Goal: Task Accomplishment & Management: Use online tool/utility

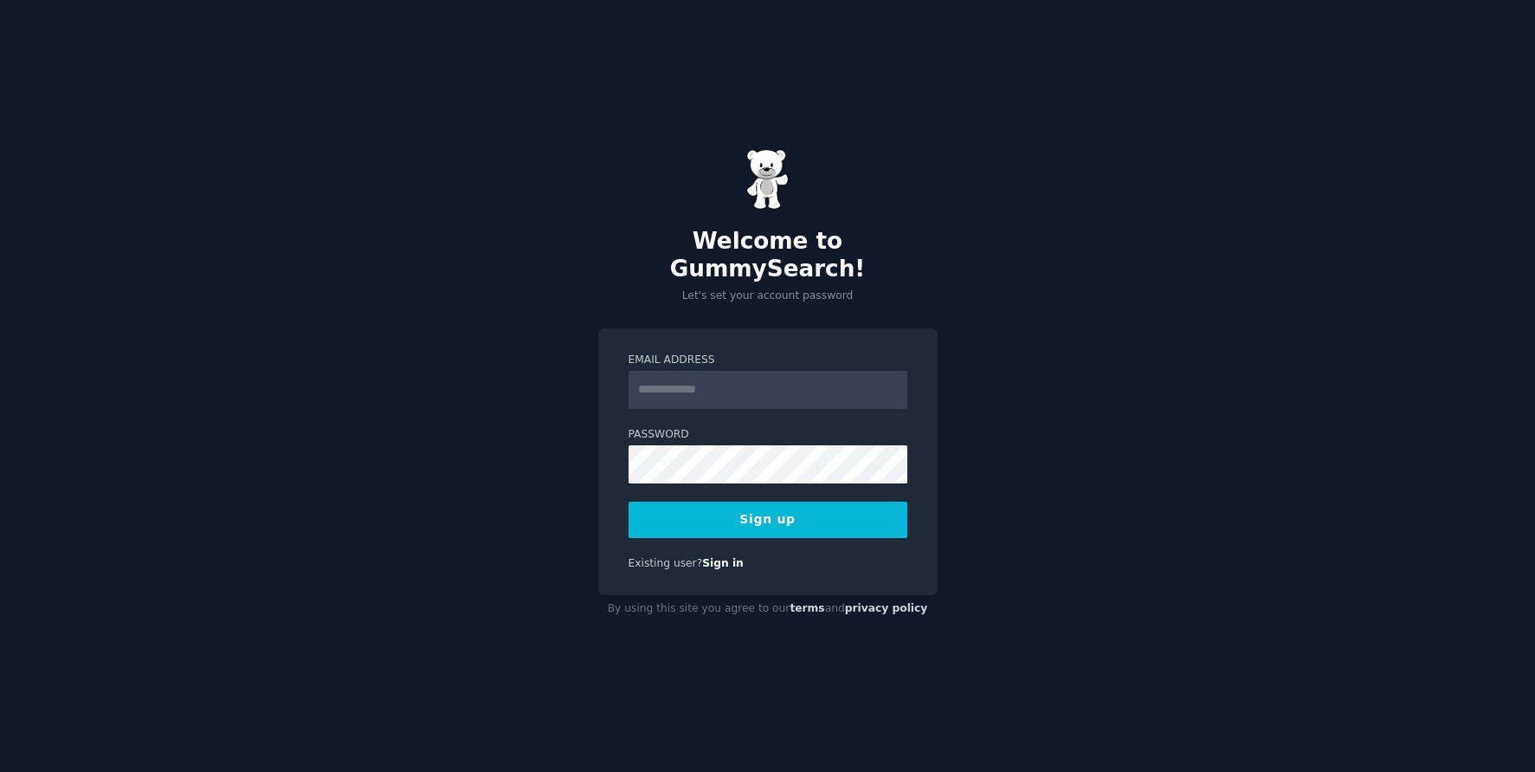
click at [756, 377] on input "Email Address" at bounding box center [768, 390] width 279 height 38
type input "**********"
click at [755, 506] on button "Sign up" at bounding box center [768, 519] width 279 height 36
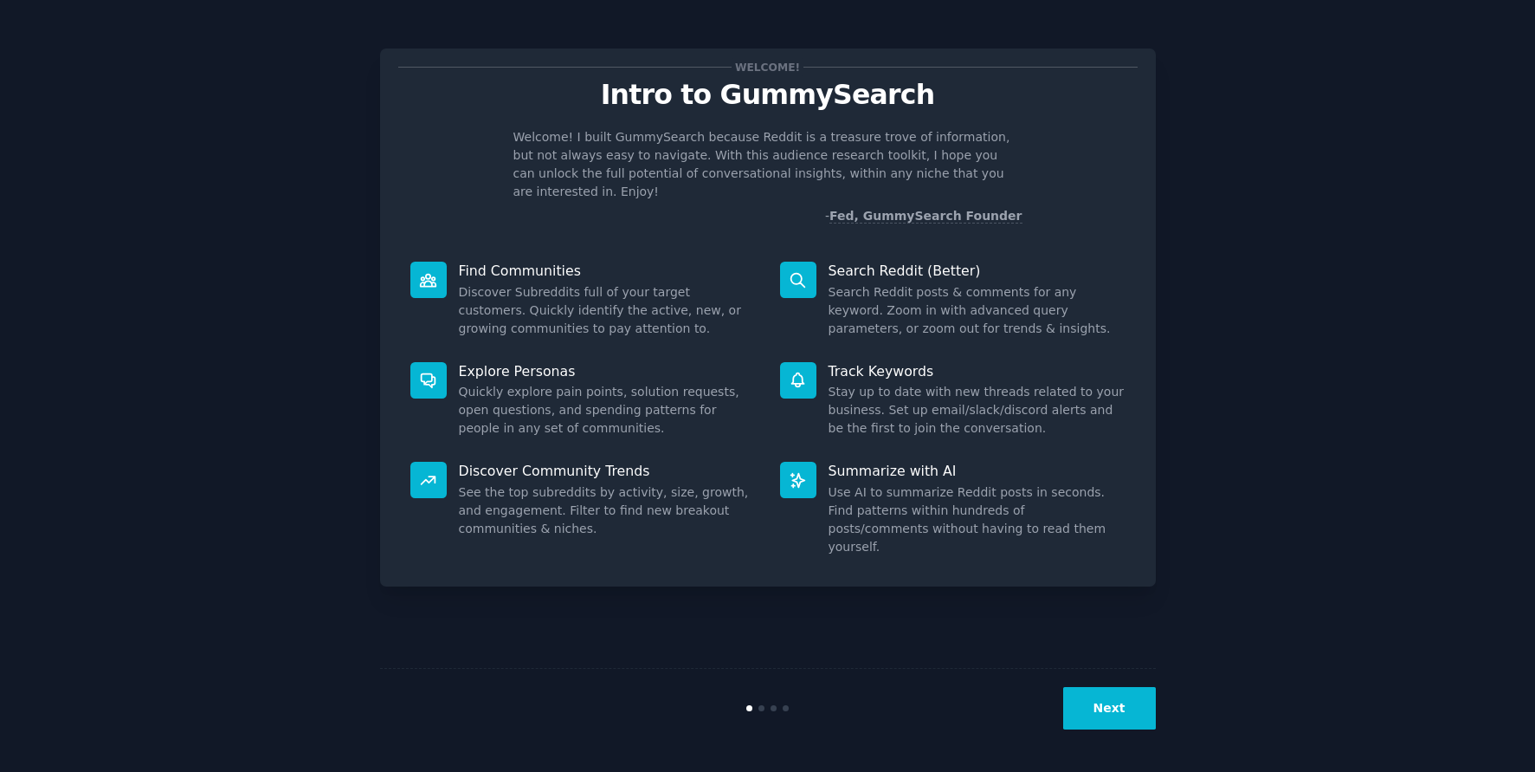
click at [1109, 720] on button "Next" at bounding box center [1109, 708] width 93 height 42
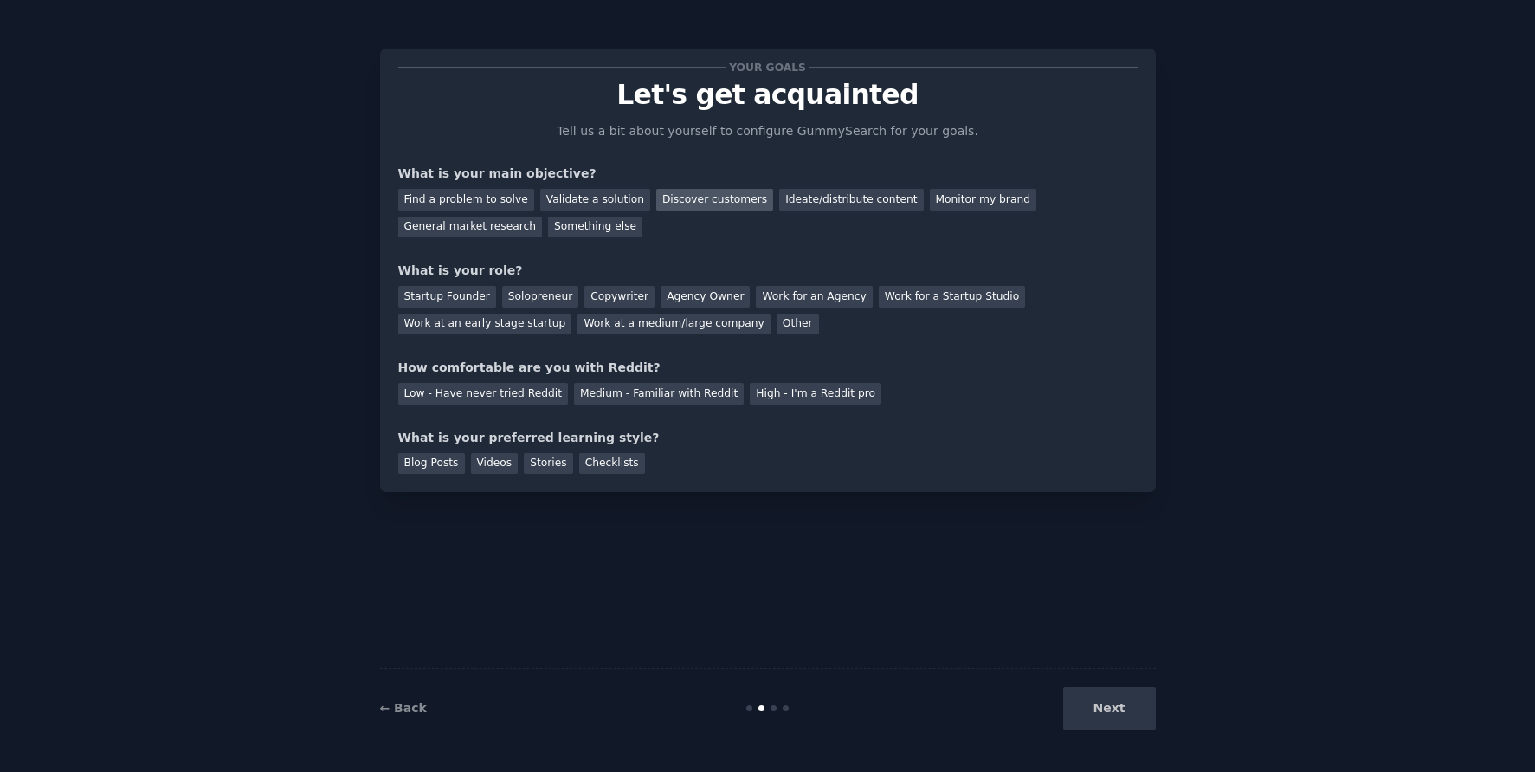
click at [687, 201] on div "Discover customers" at bounding box center [714, 200] width 117 height 22
click at [456, 299] on div "Startup Founder" at bounding box center [447, 297] width 98 height 22
click at [610, 392] on div "Medium - Familiar with Reddit" at bounding box center [659, 394] width 170 height 22
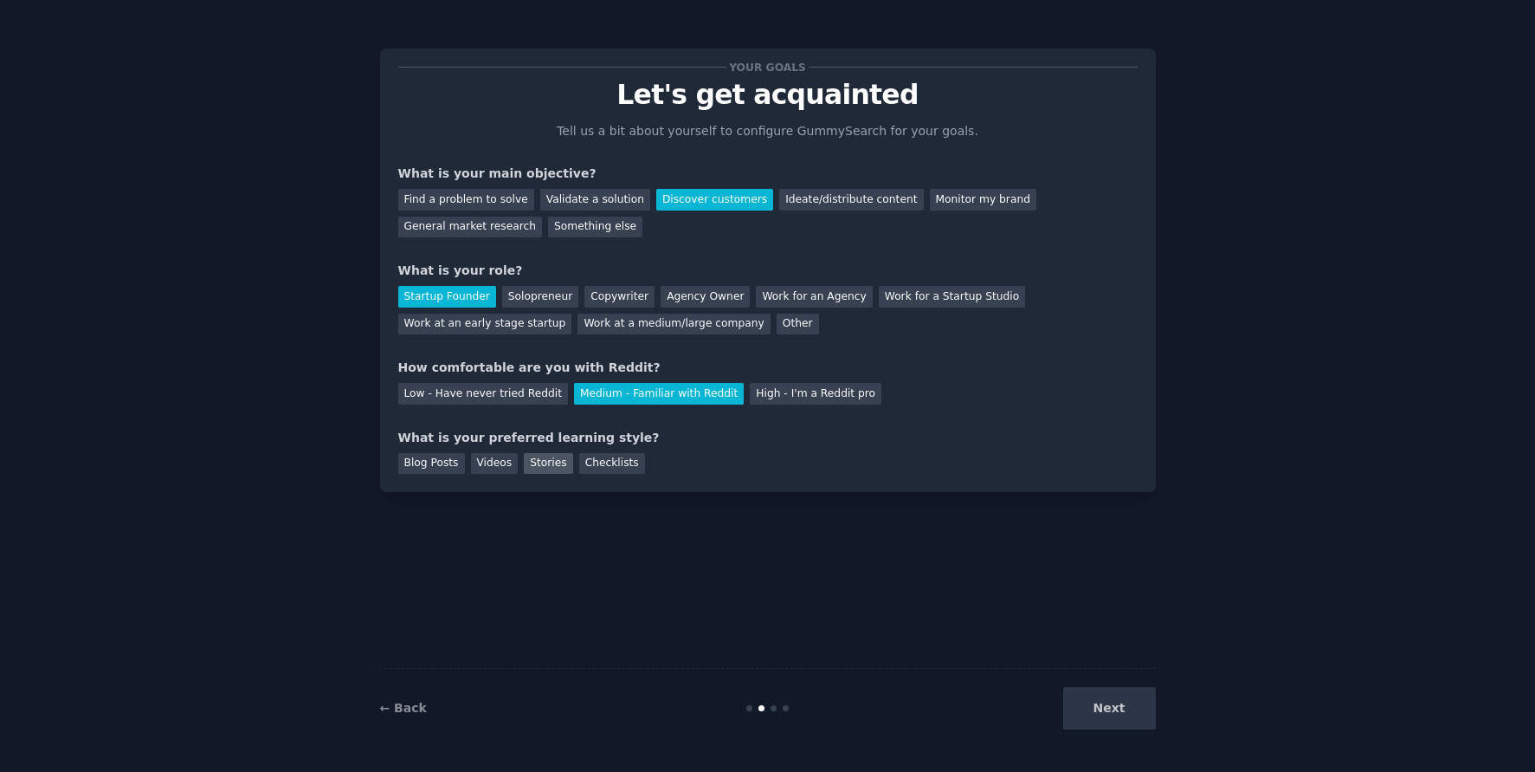
click at [544, 466] on div "Stories" at bounding box center [548, 464] width 48 height 22
click at [630, 465] on div "Checklists" at bounding box center [612, 464] width 66 height 22
click at [1115, 708] on button "Next" at bounding box center [1109, 708] width 93 height 42
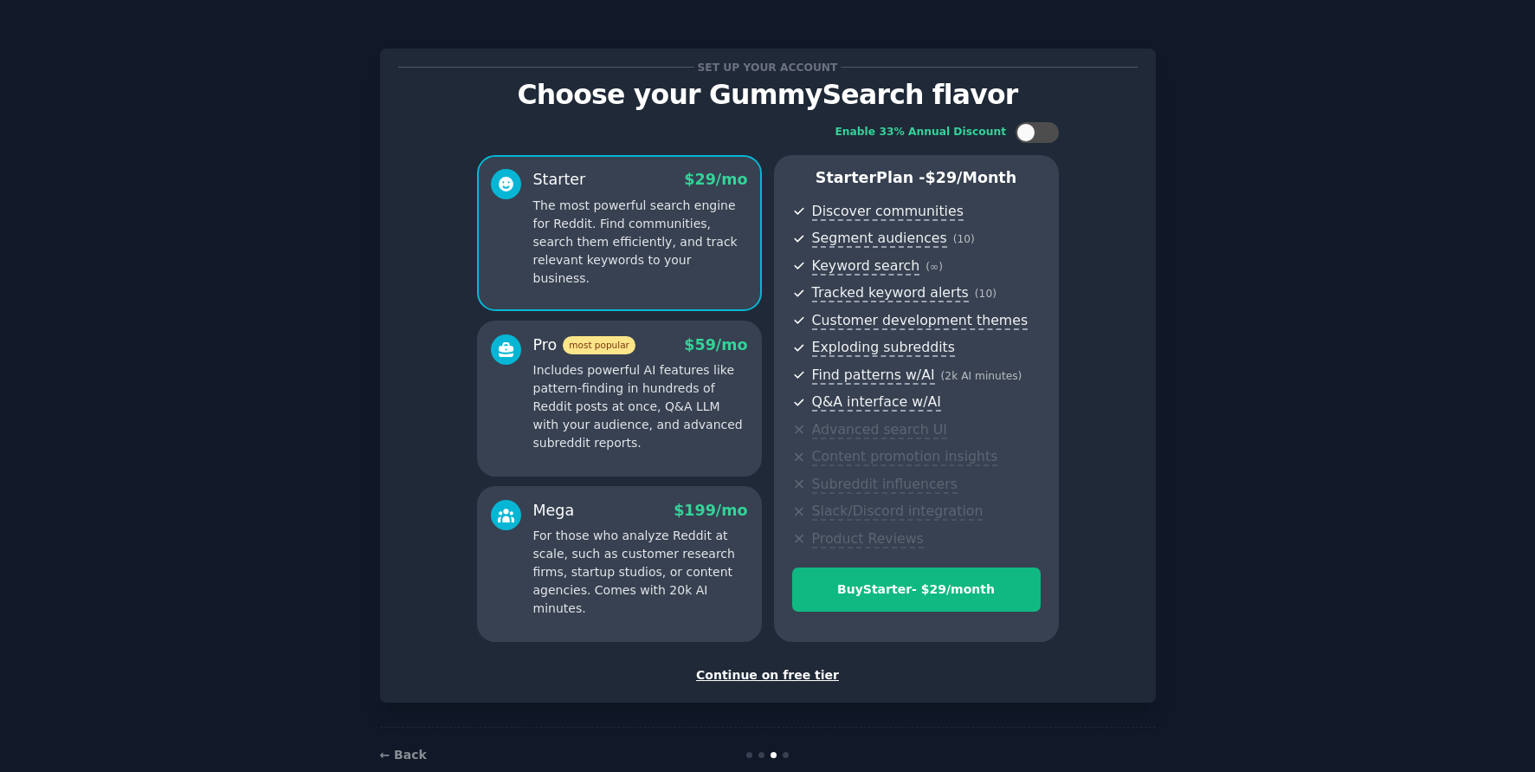
scroll to position [32, 0]
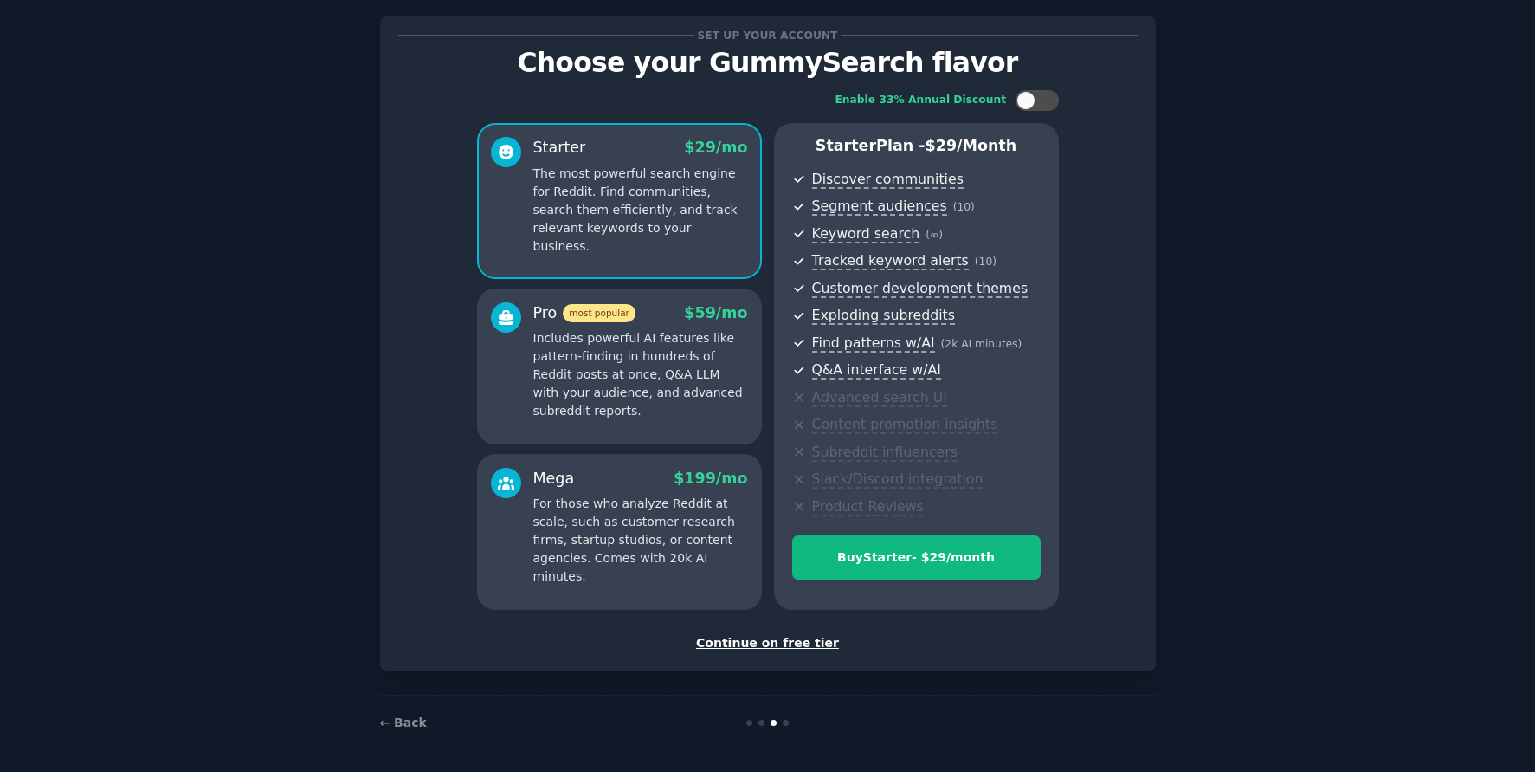
click at [774, 642] on div "Continue on free tier" at bounding box center [768, 643] width 740 height 18
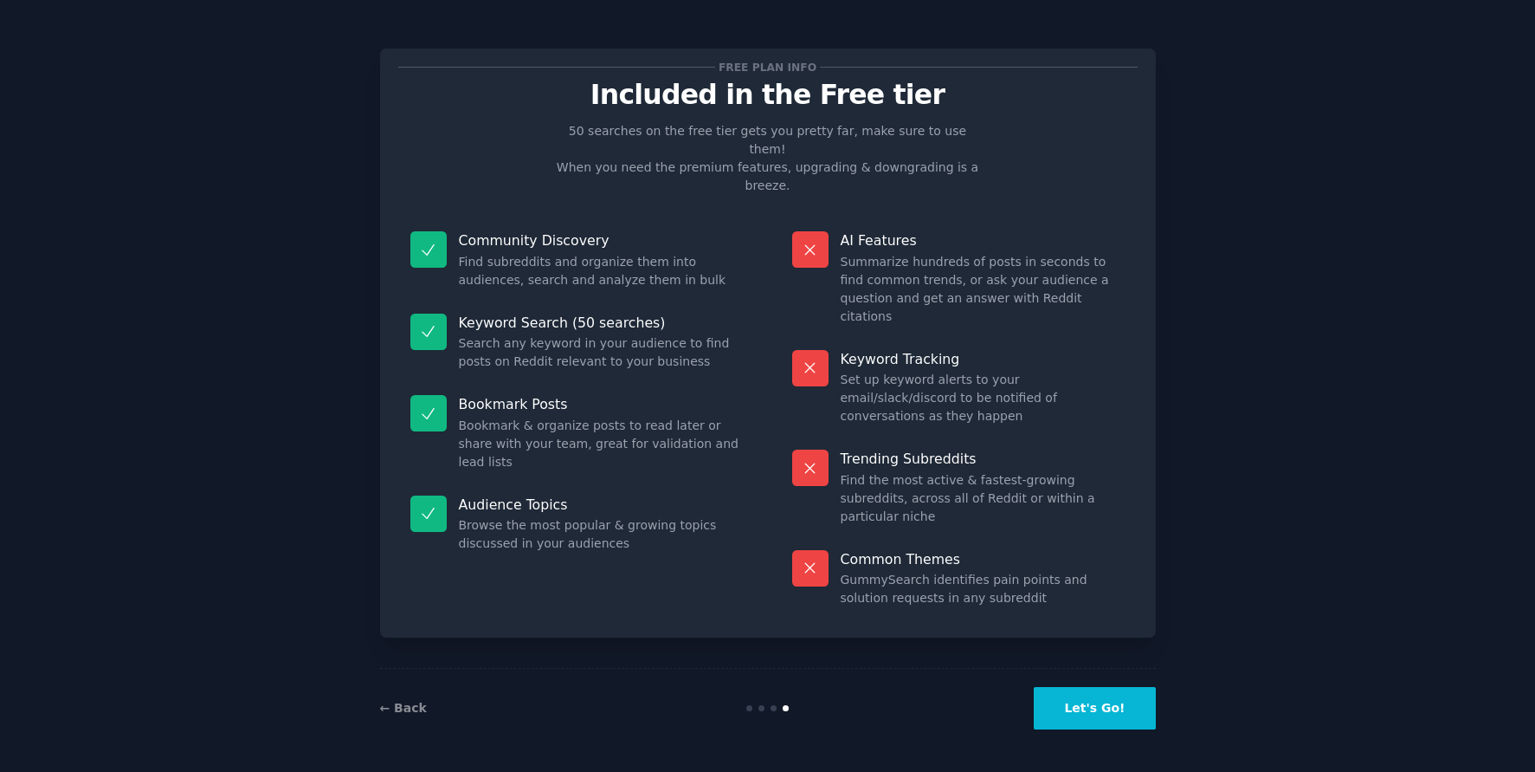
click at [1088, 707] on button "Let's Go!" at bounding box center [1094, 708] width 121 height 42
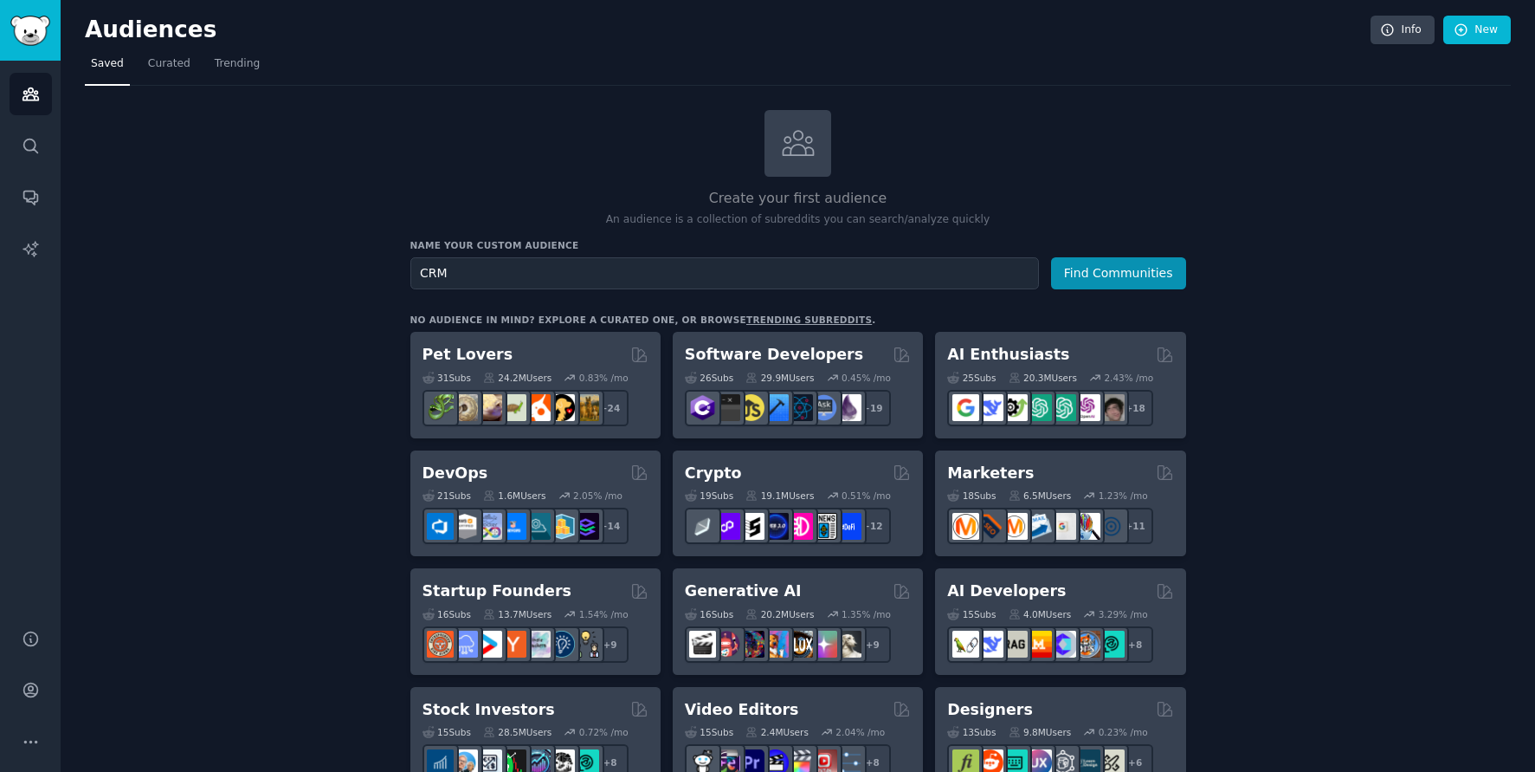
type input "CRM"
click at [1051, 257] on button "Find Communities" at bounding box center [1118, 273] width 135 height 32
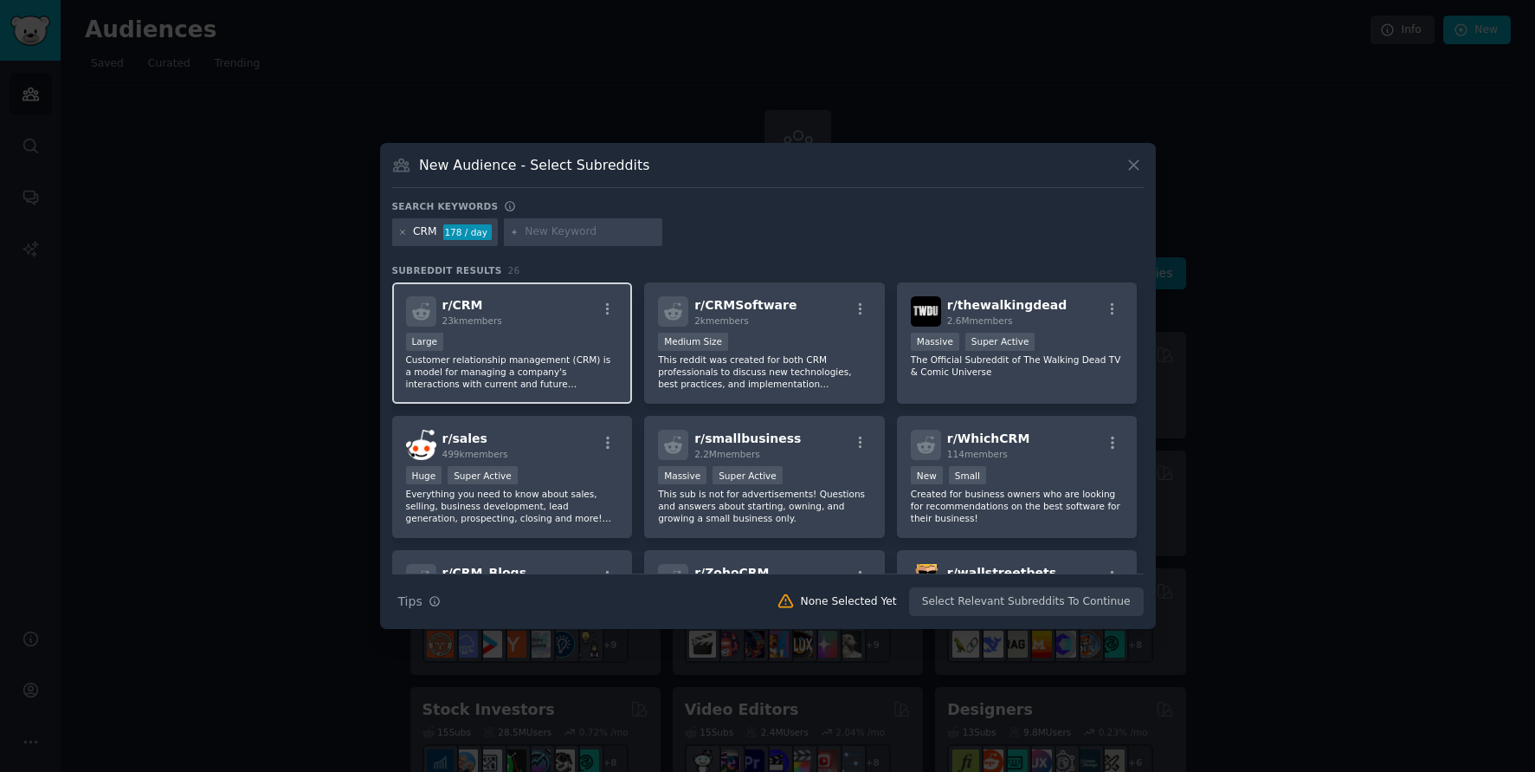
click at [530, 326] on div "r/ CRM 23k members Large Customer relationship management (CRM) is a model for …" at bounding box center [512, 343] width 241 height 122
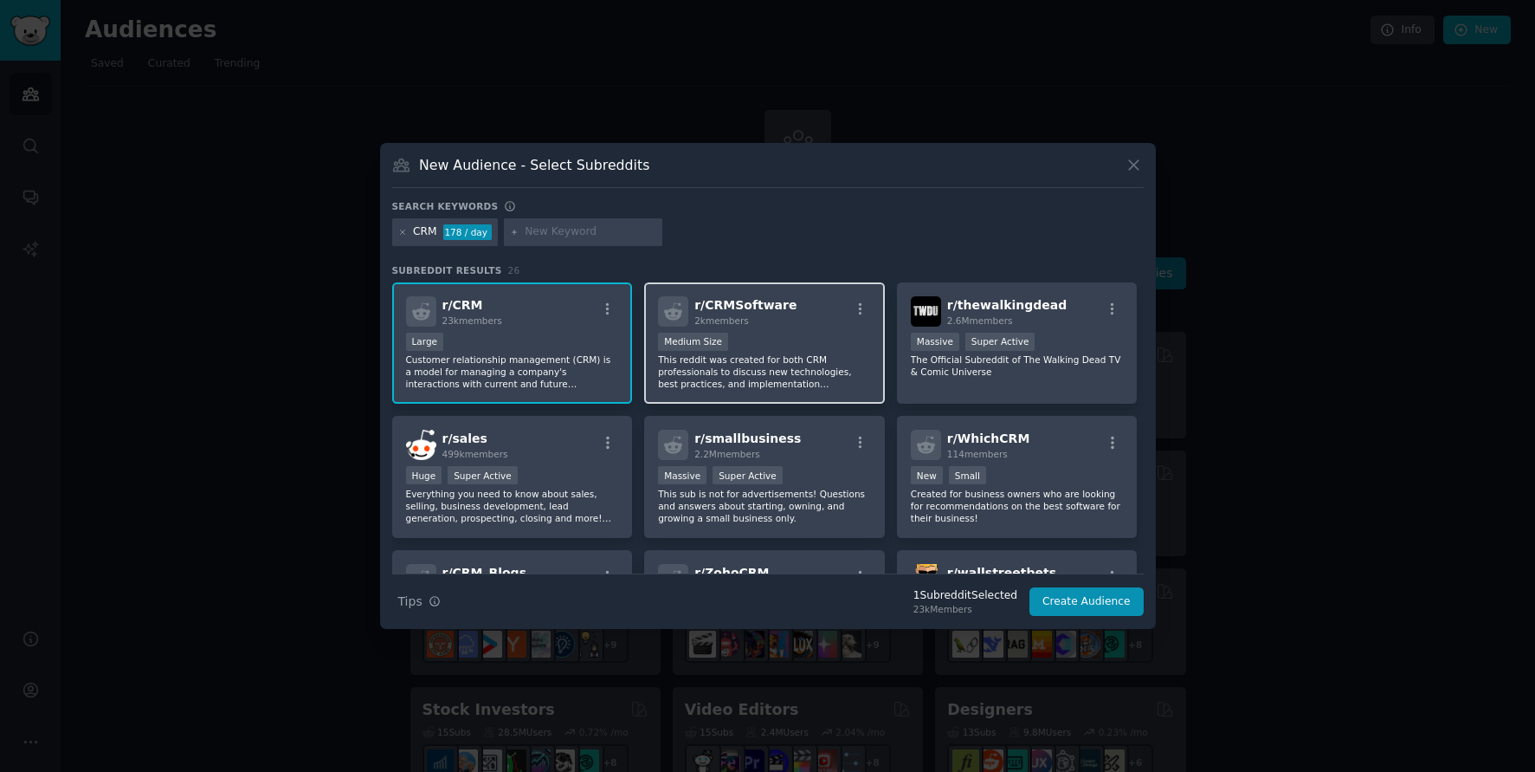
click at [738, 356] on p "This reddit was created for both CRM professionals to discuss new technologies,…" at bounding box center [764, 371] width 213 height 36
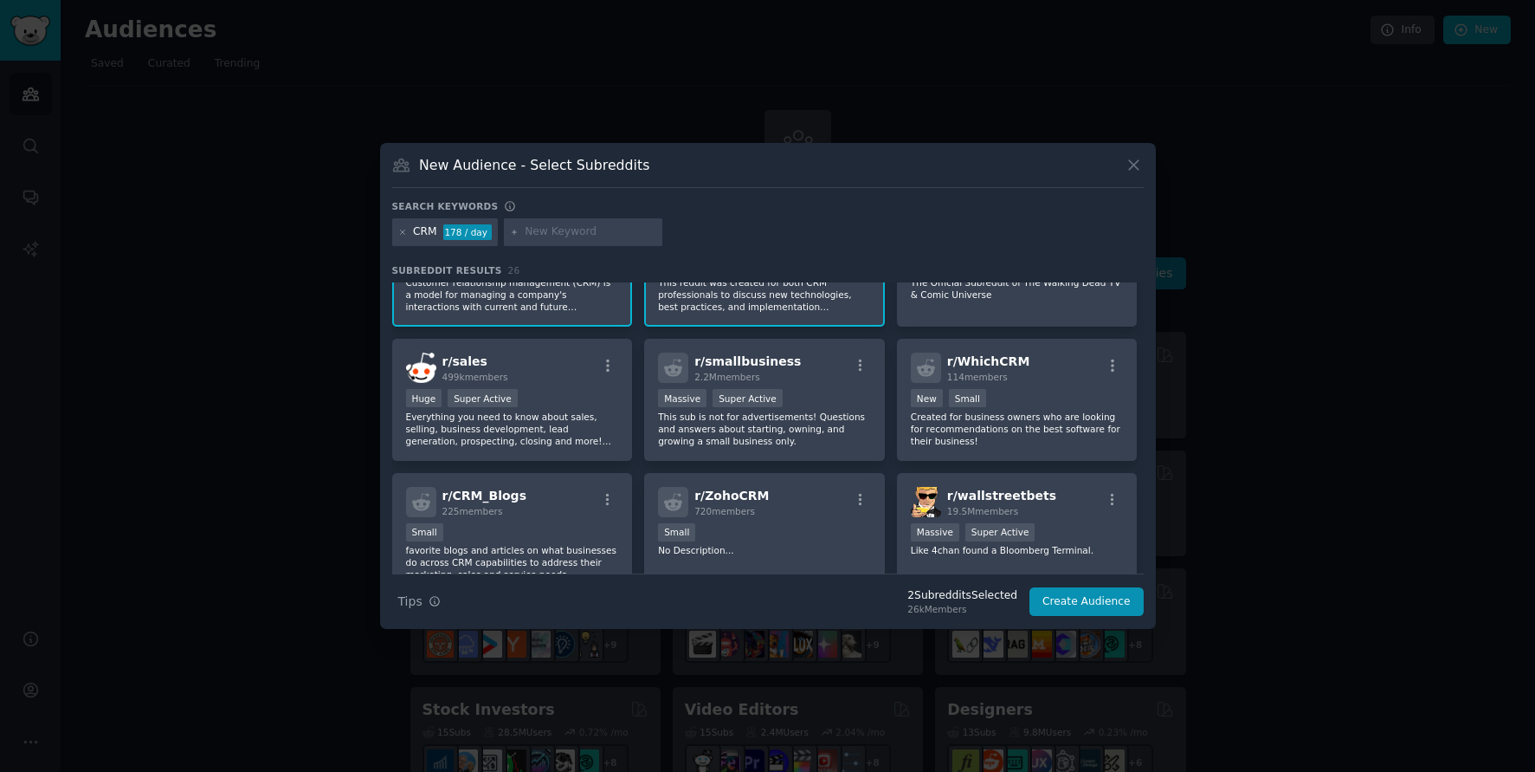
scroll to position [86, 0]
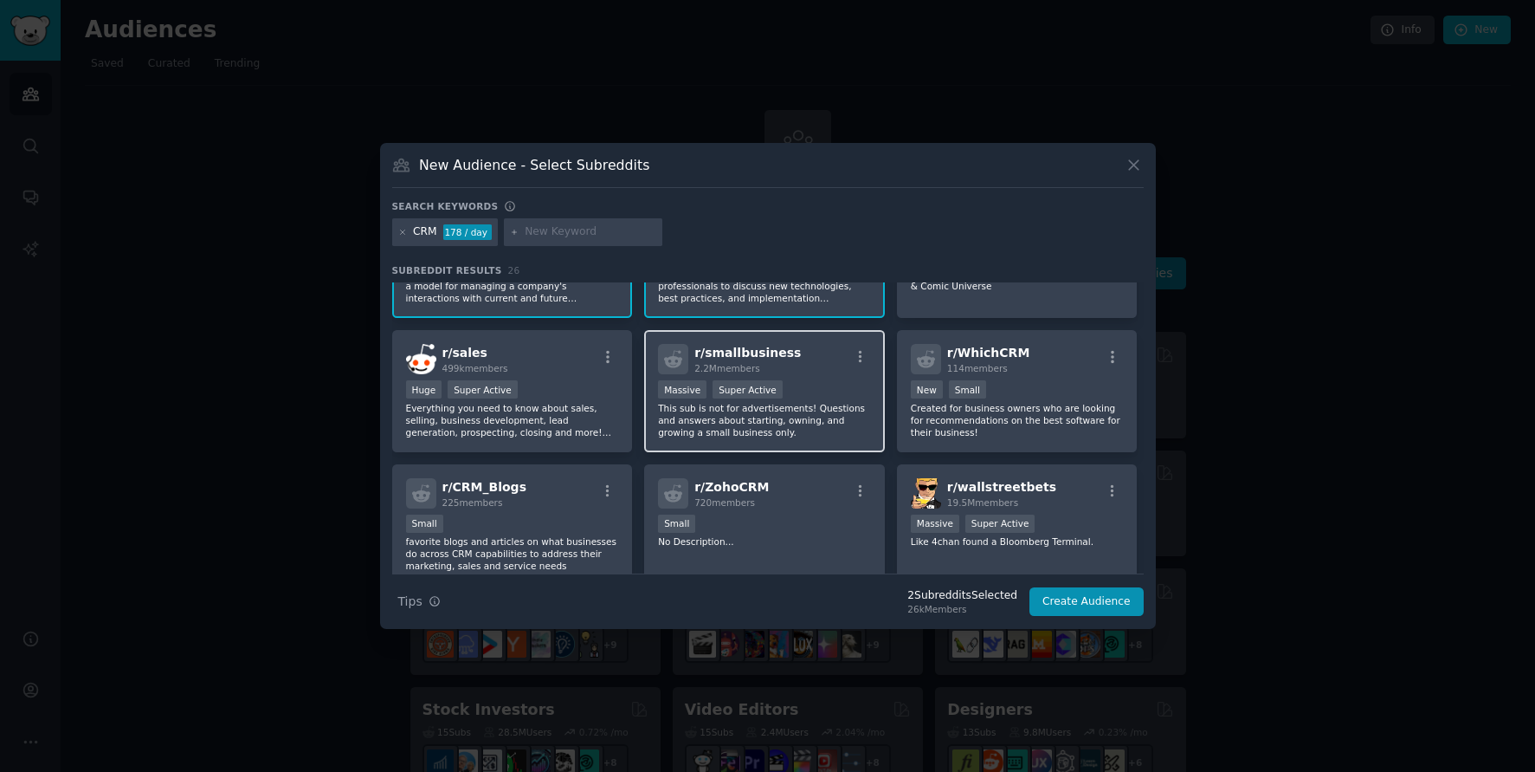
click at [826, 383] on div "1,000,000+ members Massive Super Active" at bounding box center [764, 391] width 213 height 22
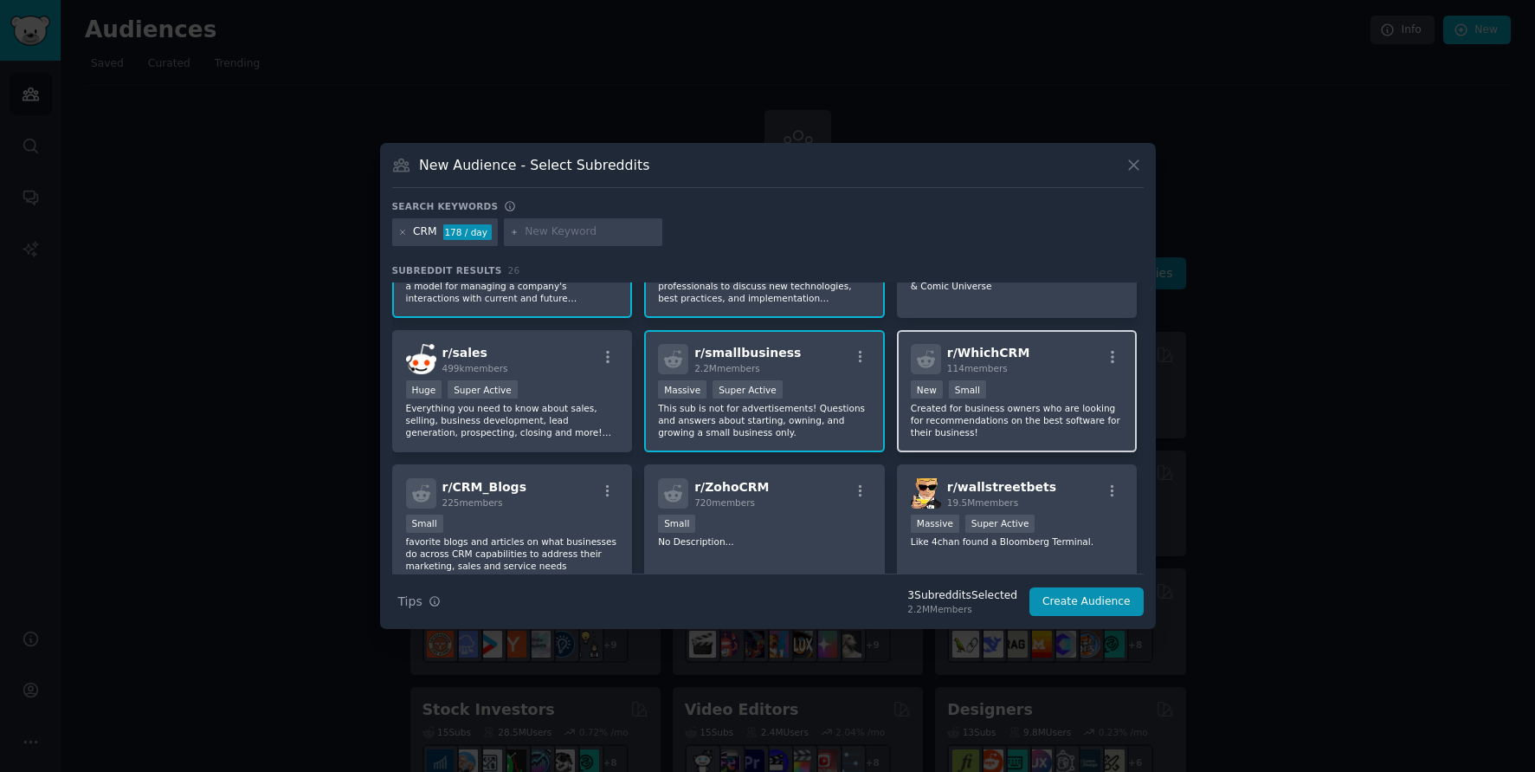
click at [1050, 378] on div "r/ WhichCRM 114 members New Small Created for business owners who are looking f…" at bounding box center [1017, 391] width 241 height 122
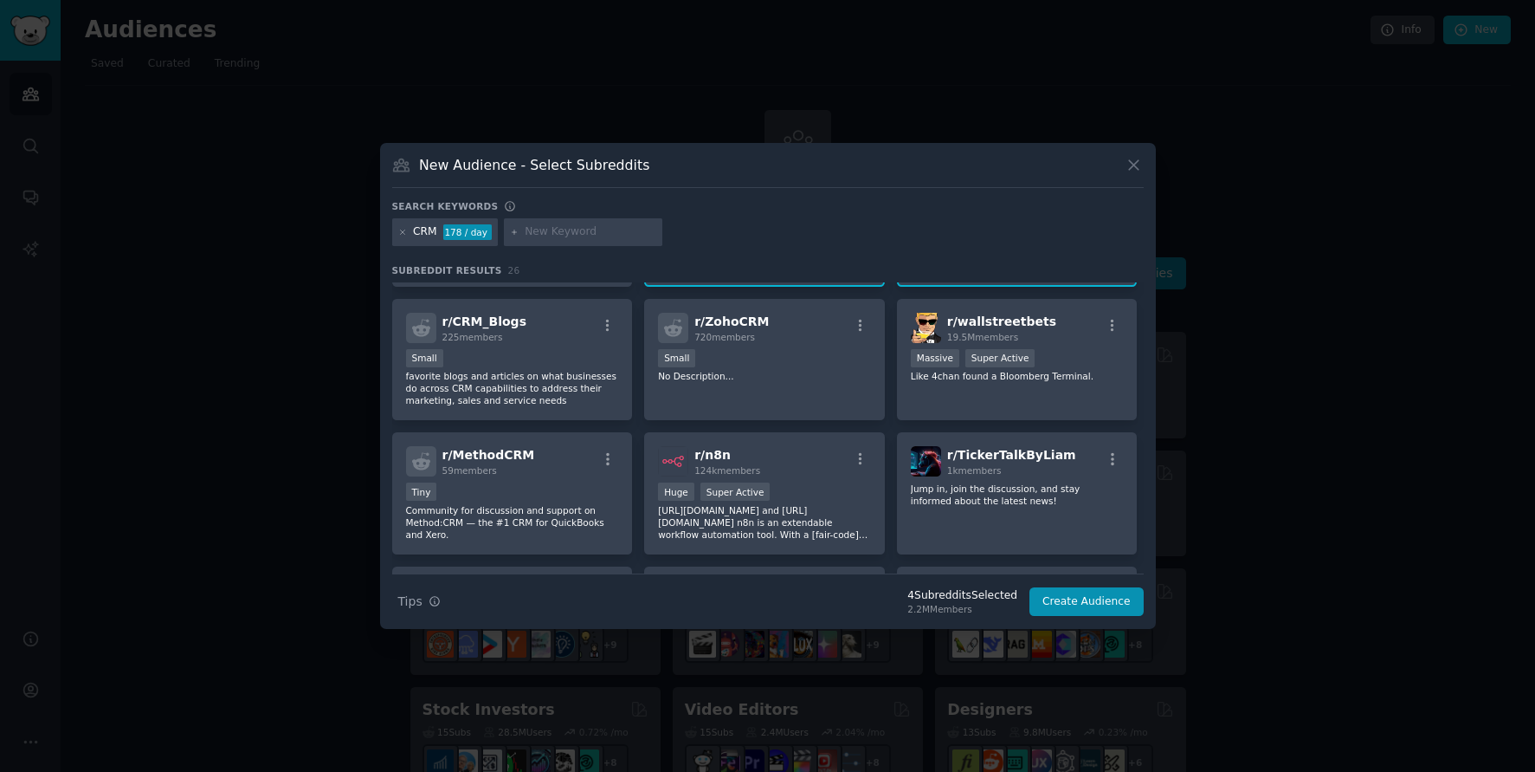
scroll to position [253, 0]
click at [540, 352] on div "Small" at bounding box center [512, 358] width 213 height 22
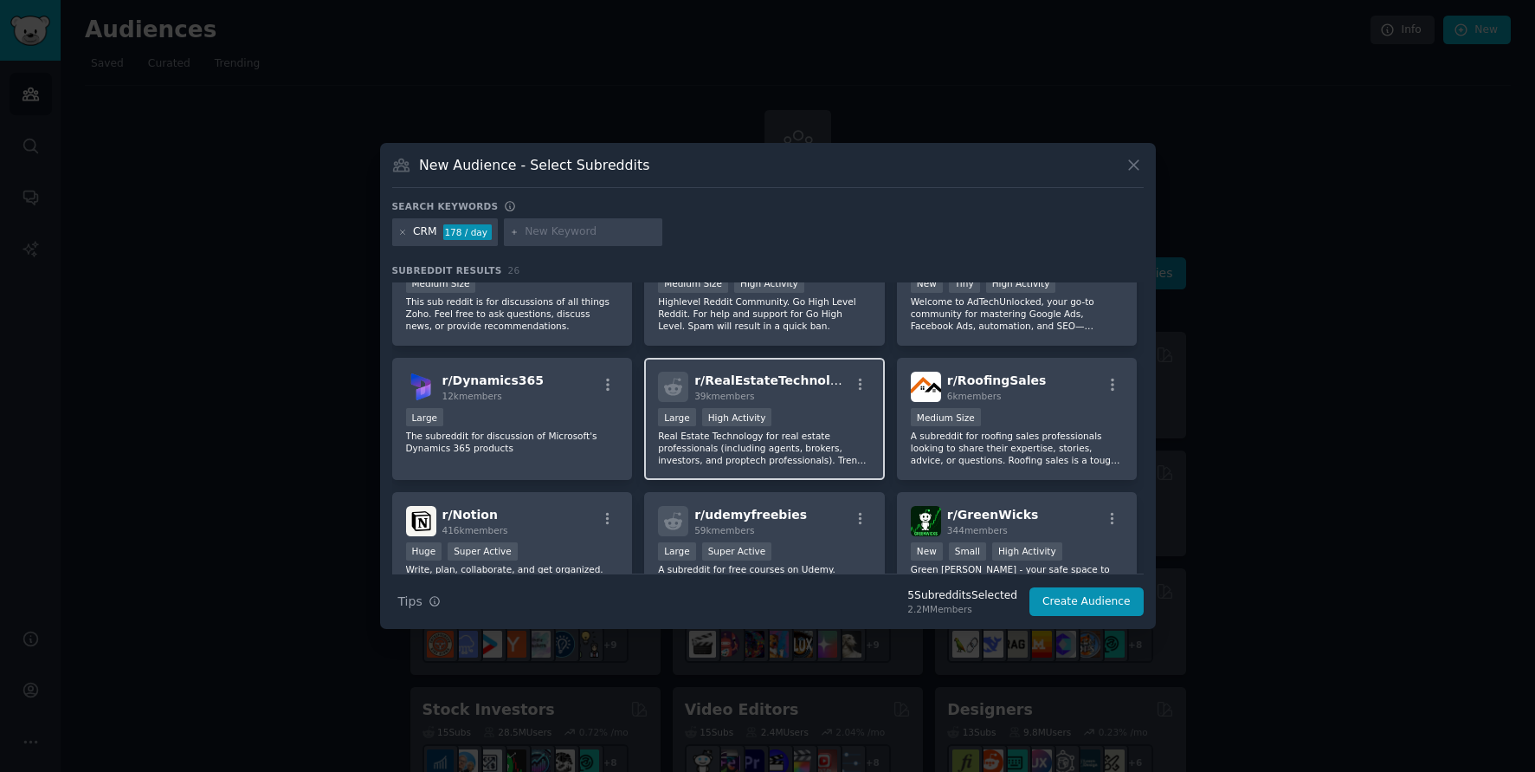
scroll to position [604, 0]
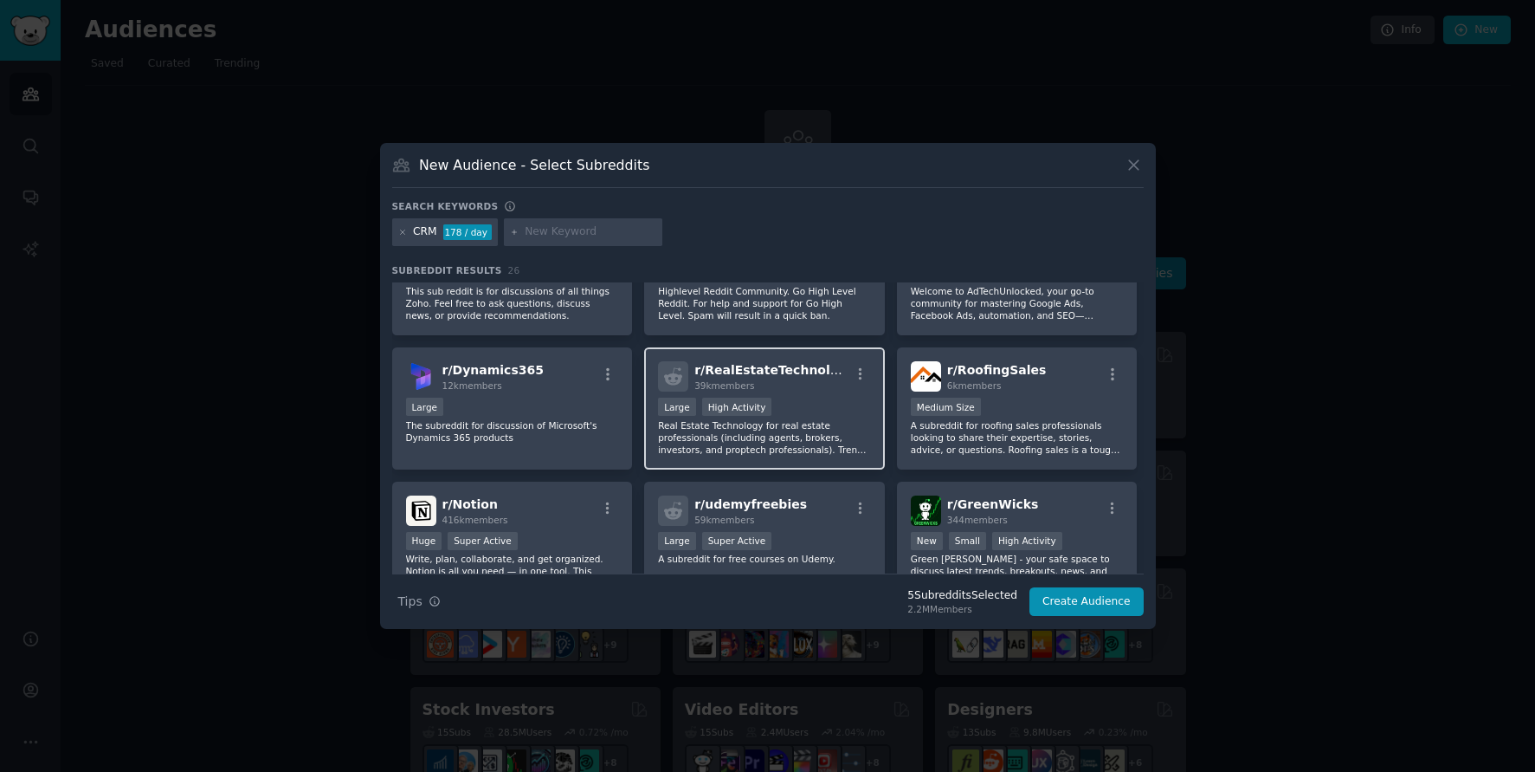
click at [815, 411] on div "Large High Activity" at bounding box center [764, 409] width 213 height 22
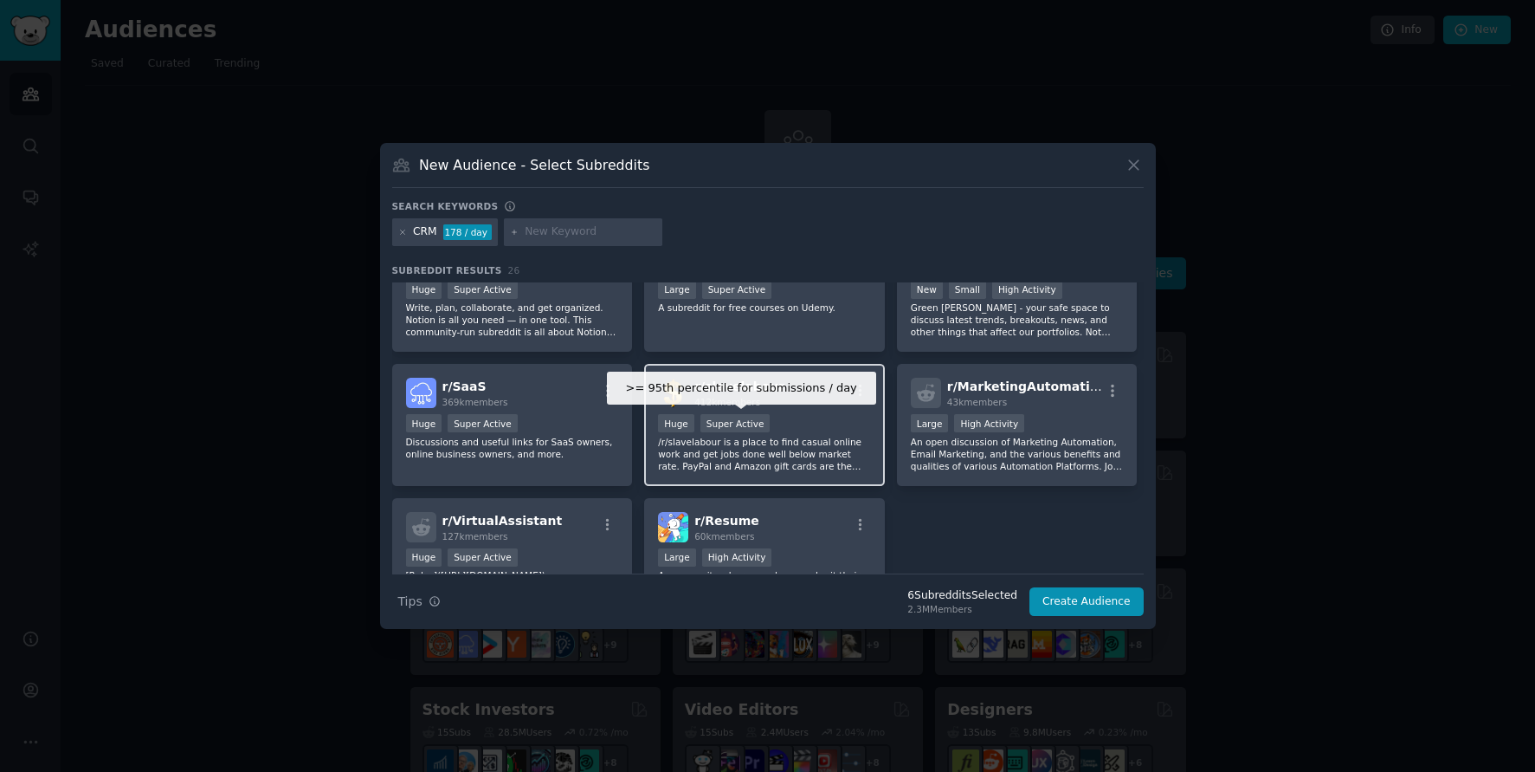
scroll to position [961, 0]
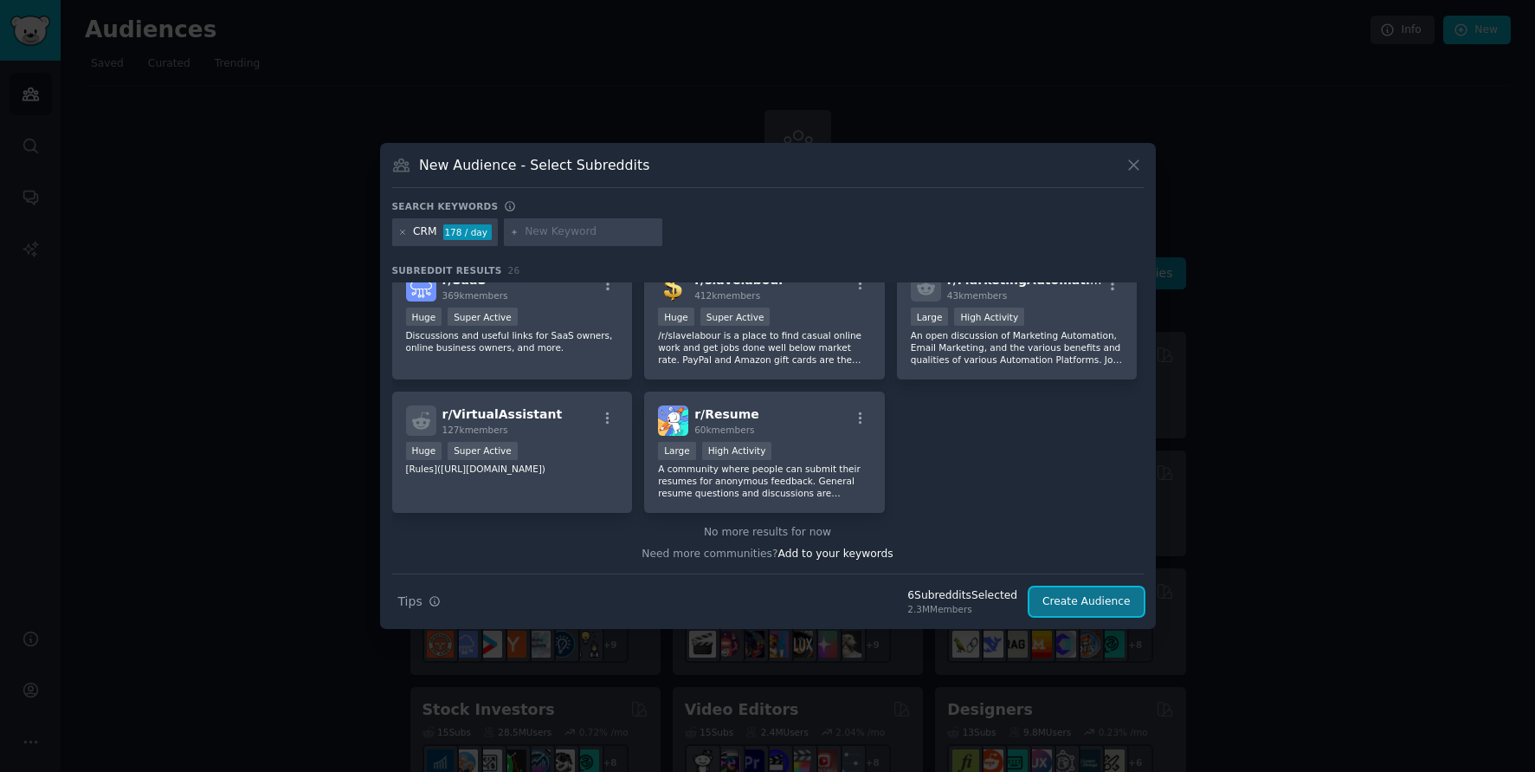
click at [1079, 604] on button "Create Audience" at bounding box center [1087, 601] width 114 height 29
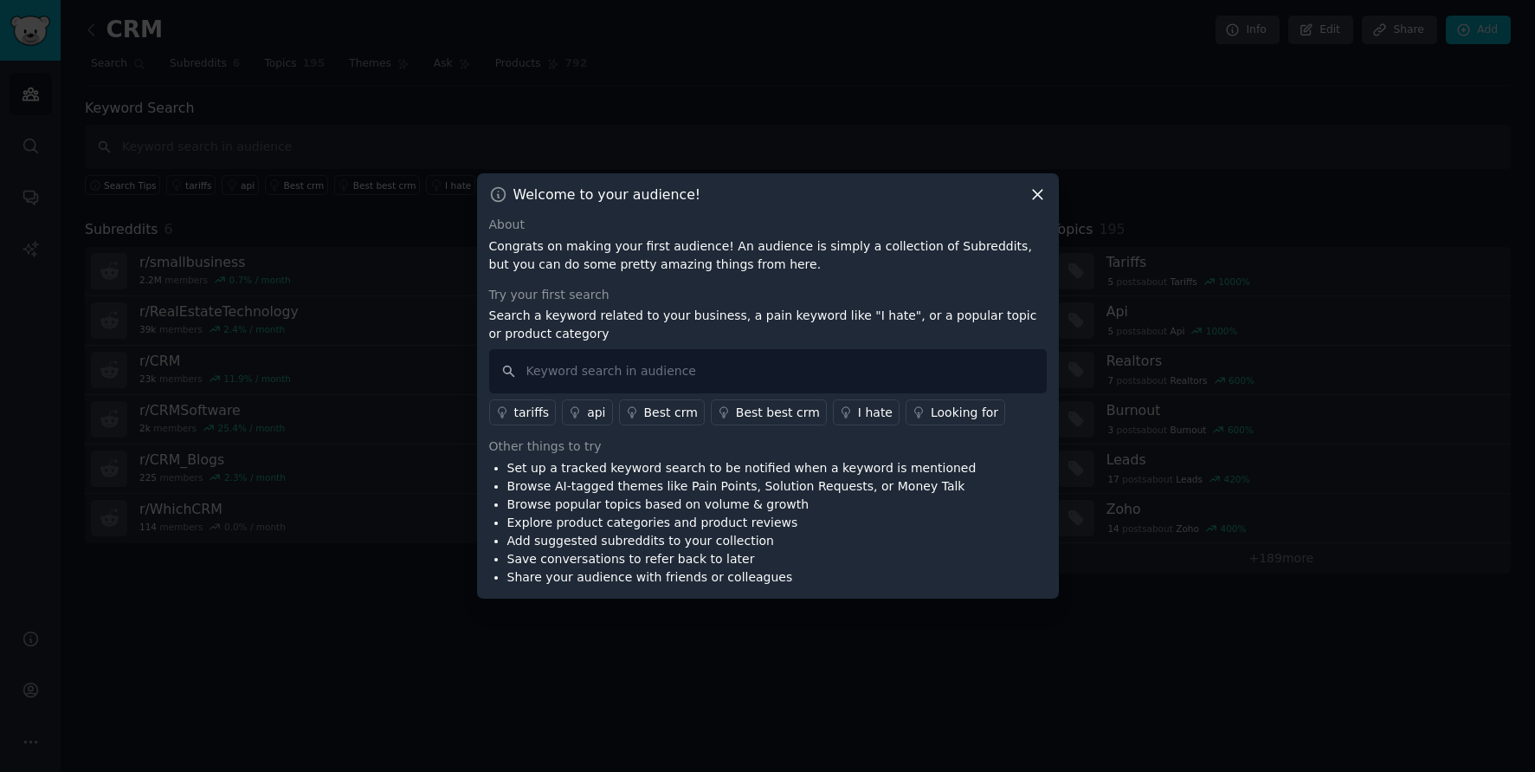
click at [1038, 185] on icon at bounding box center [1038, 194] width 18 height 18
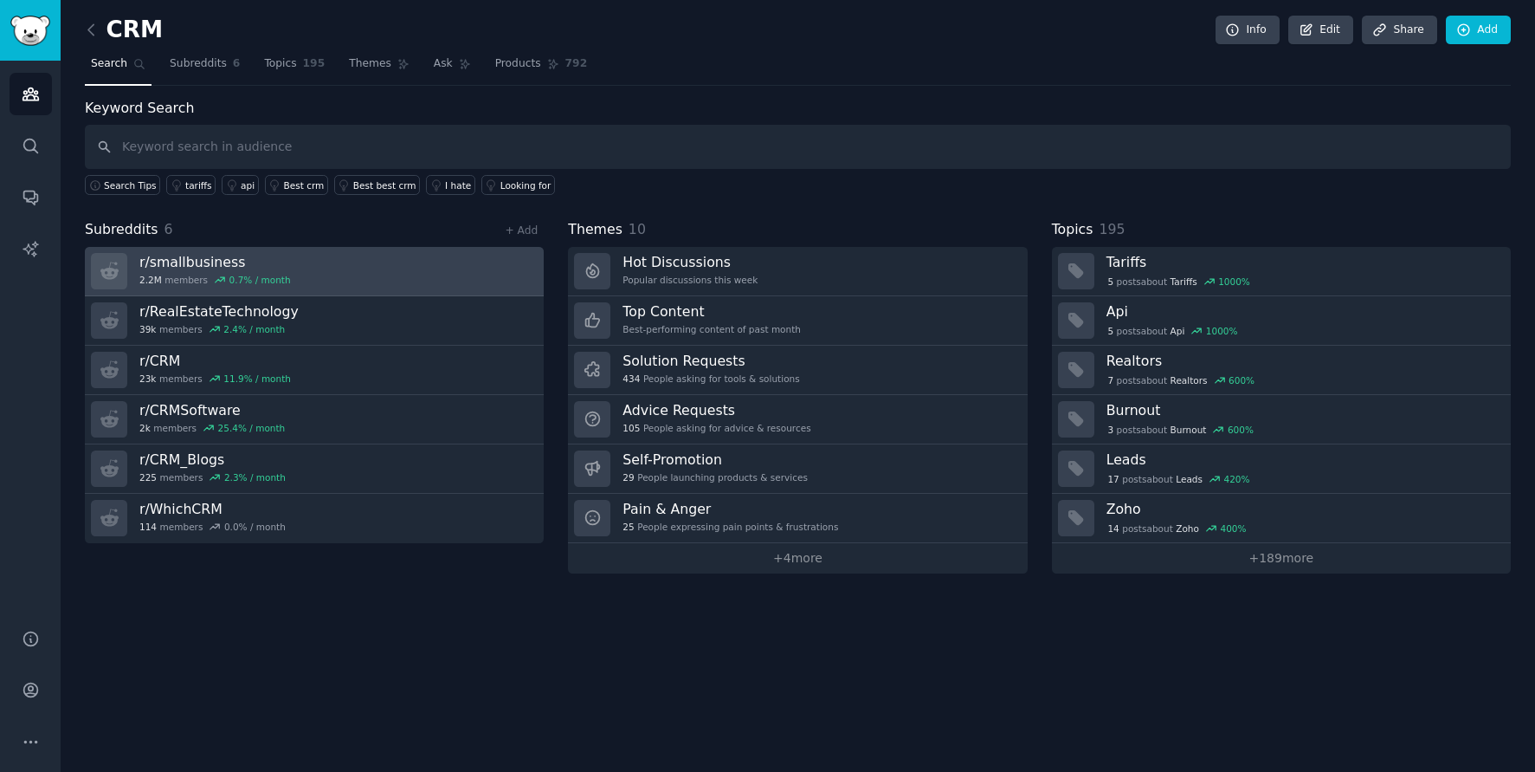
click at [352, 270] on link "r/ smallbusiness 2.2M members 0.7 % / month" at bounding box center [314, 271] width 459 height 49
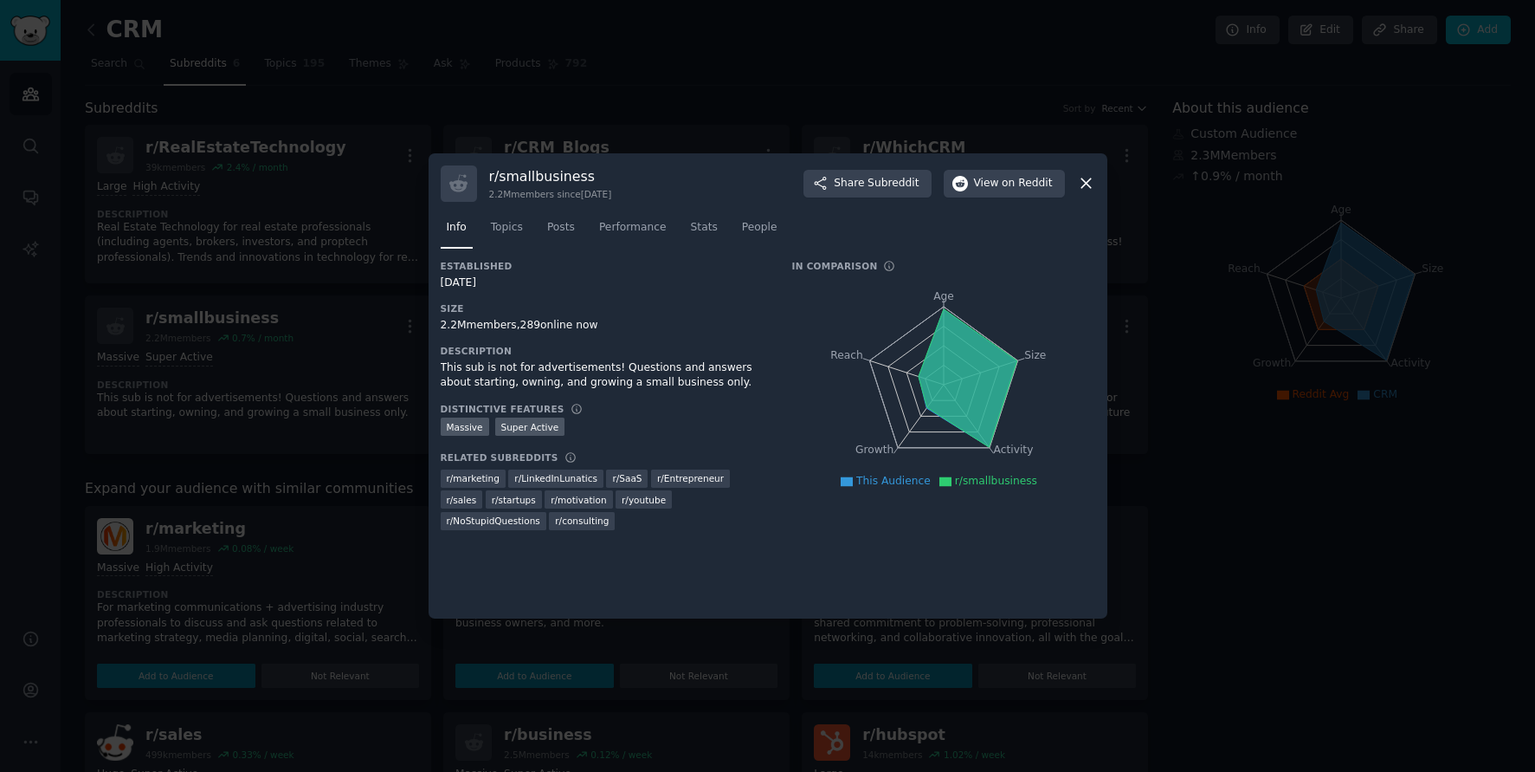
click at [238, 396] on div at bounding box center [767, 386] width 1535 height 772
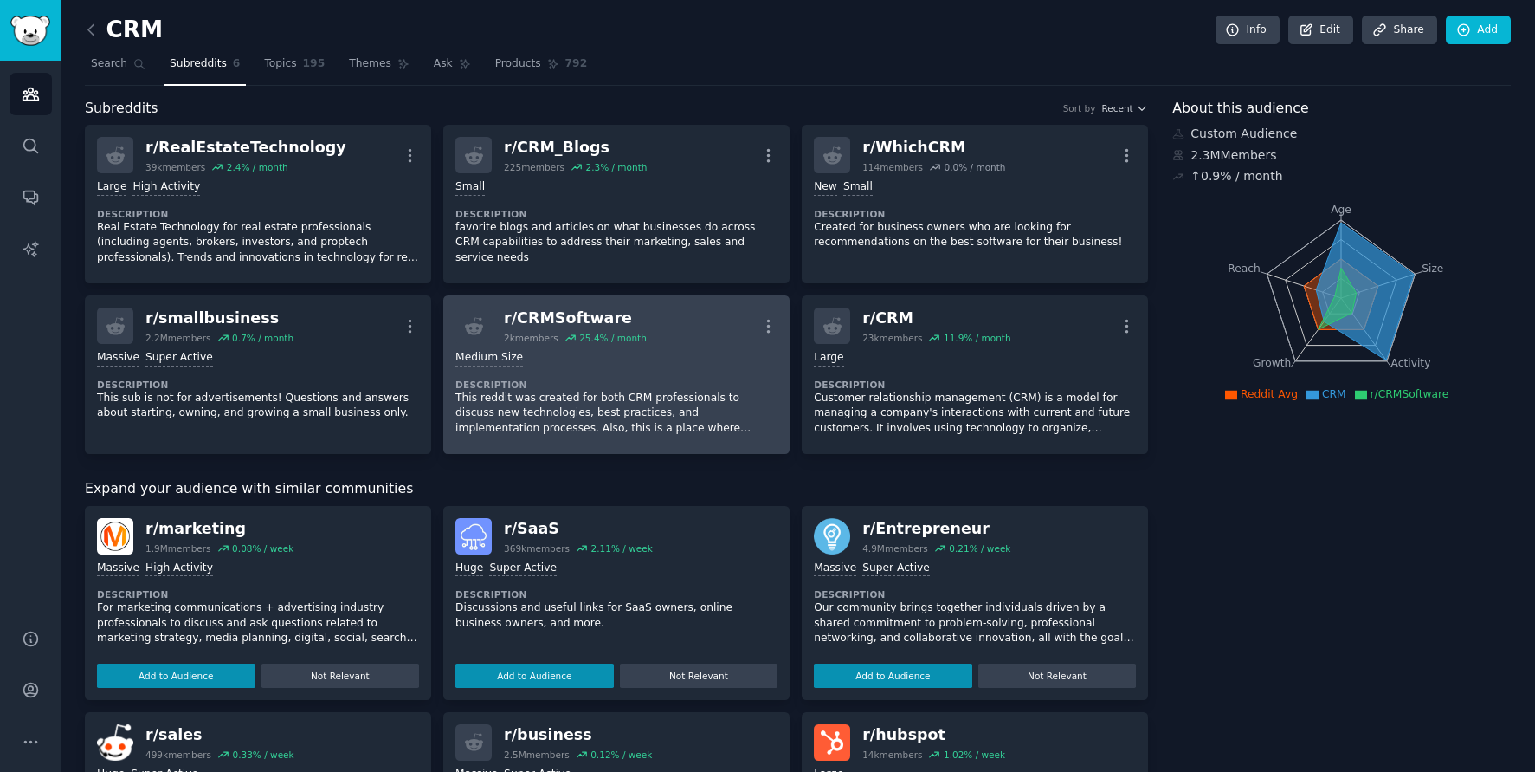
click at [556, 311] on div "r/ CRMSoftware" at bounding box center [575, 318] width 143 height 22
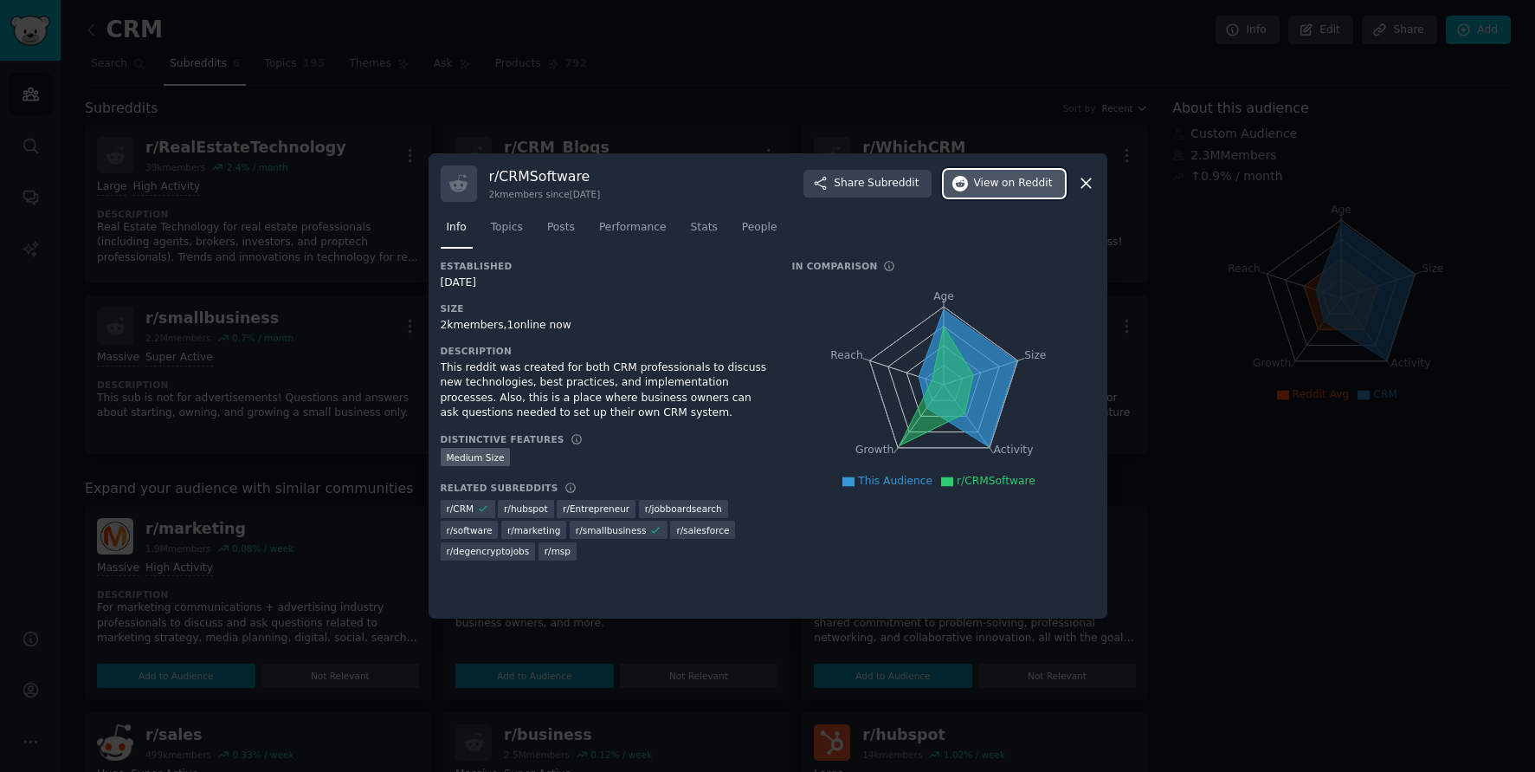
click at [986, 185] on span "View on Reddit" at bounding box center [1013, 184] width 79 height 16
